Goal: Book appointment/travel/reservation

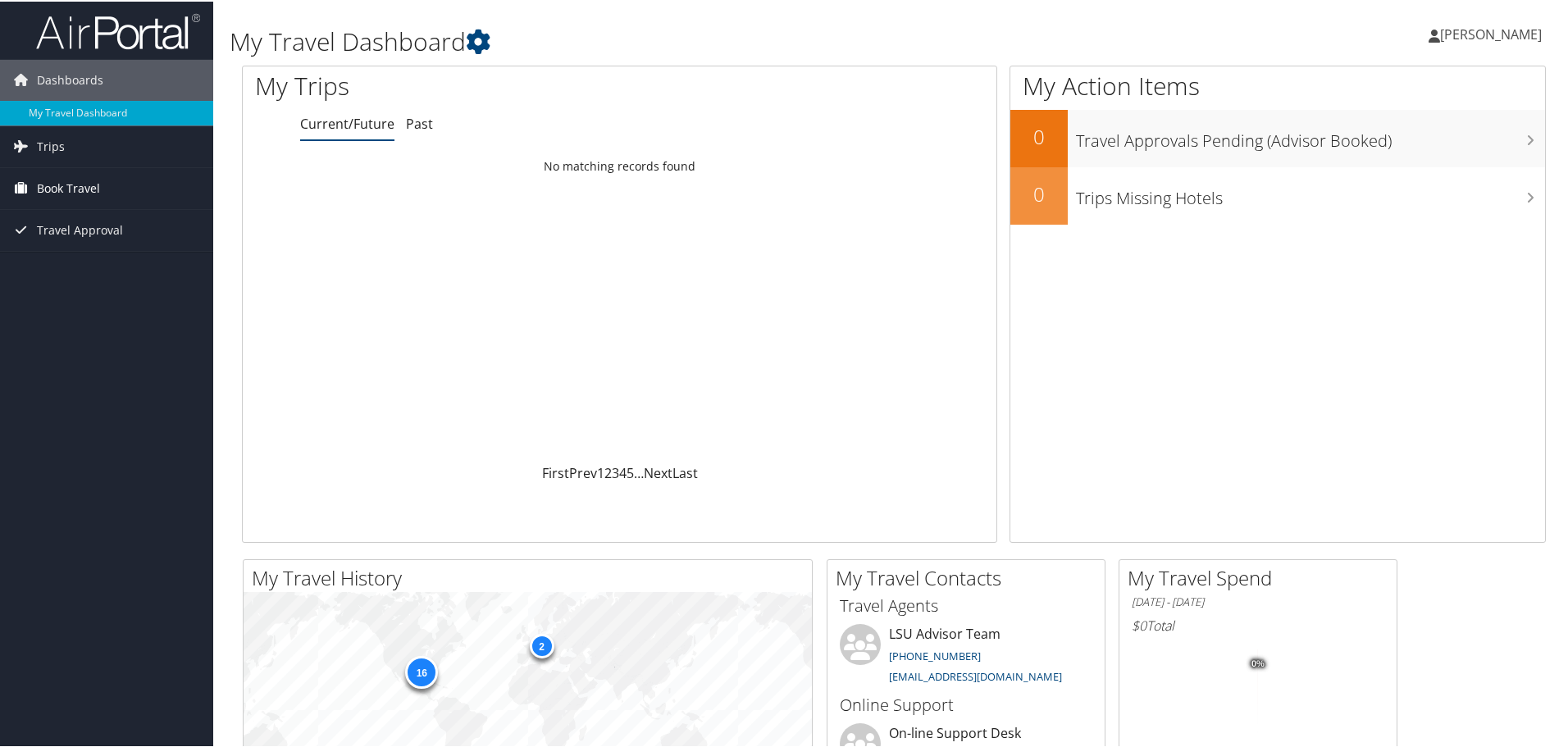
click at [67, 191] on span "Book Travel" at bounding box center [69, 187] width 63 height 41
click at [113, 241] on link "Book/Manage Online Trips" at bounding box center [107, 244] width 214 height 25
click at [74, 248] on link "Book/Manage Online Trips" at bounding box center [107, 244] width 214 height 25
